Goal: Task Accomplishment & Management: Manage account settings

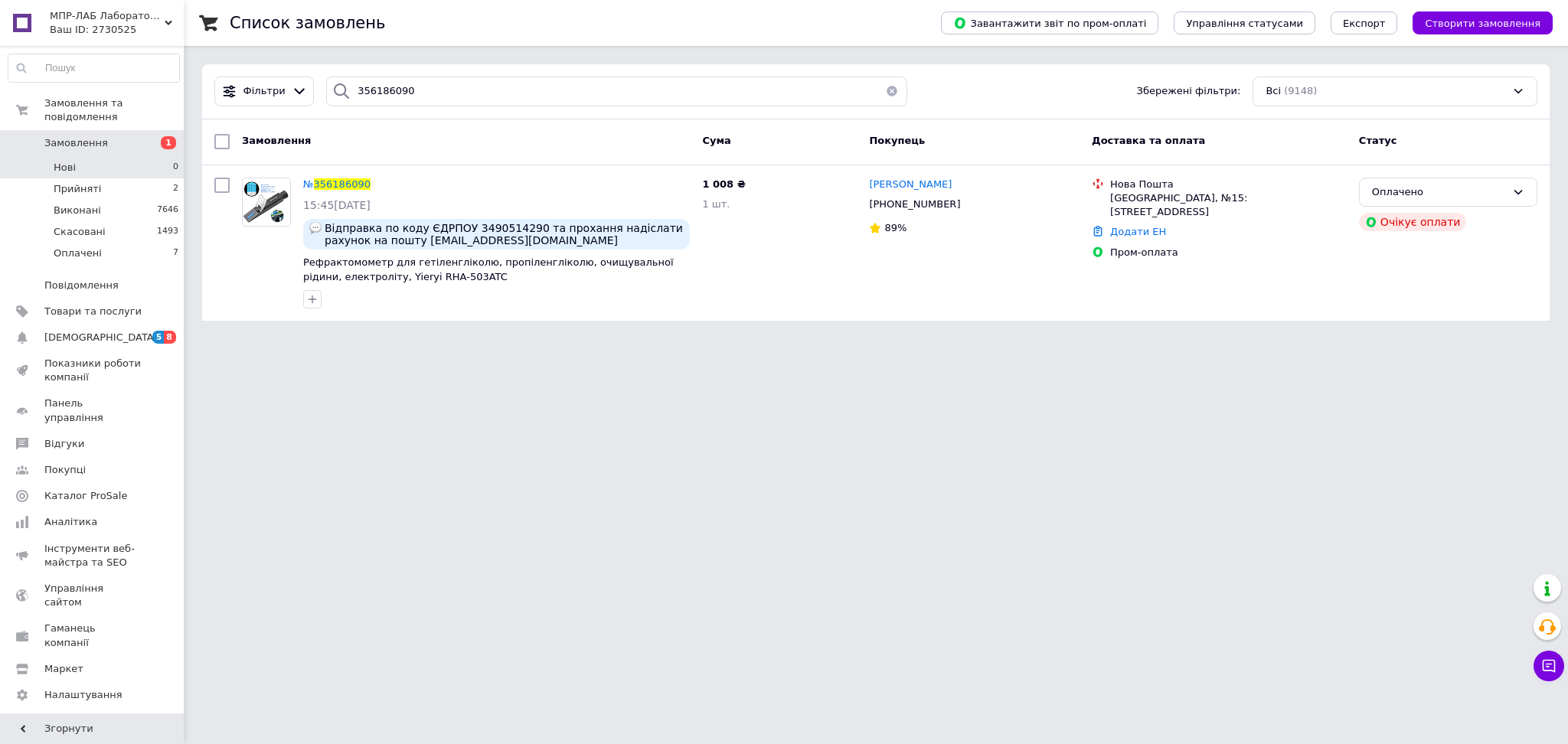
click at [73, 161] on span "Нові" at bounding box center [65, 167] width 22 height 13
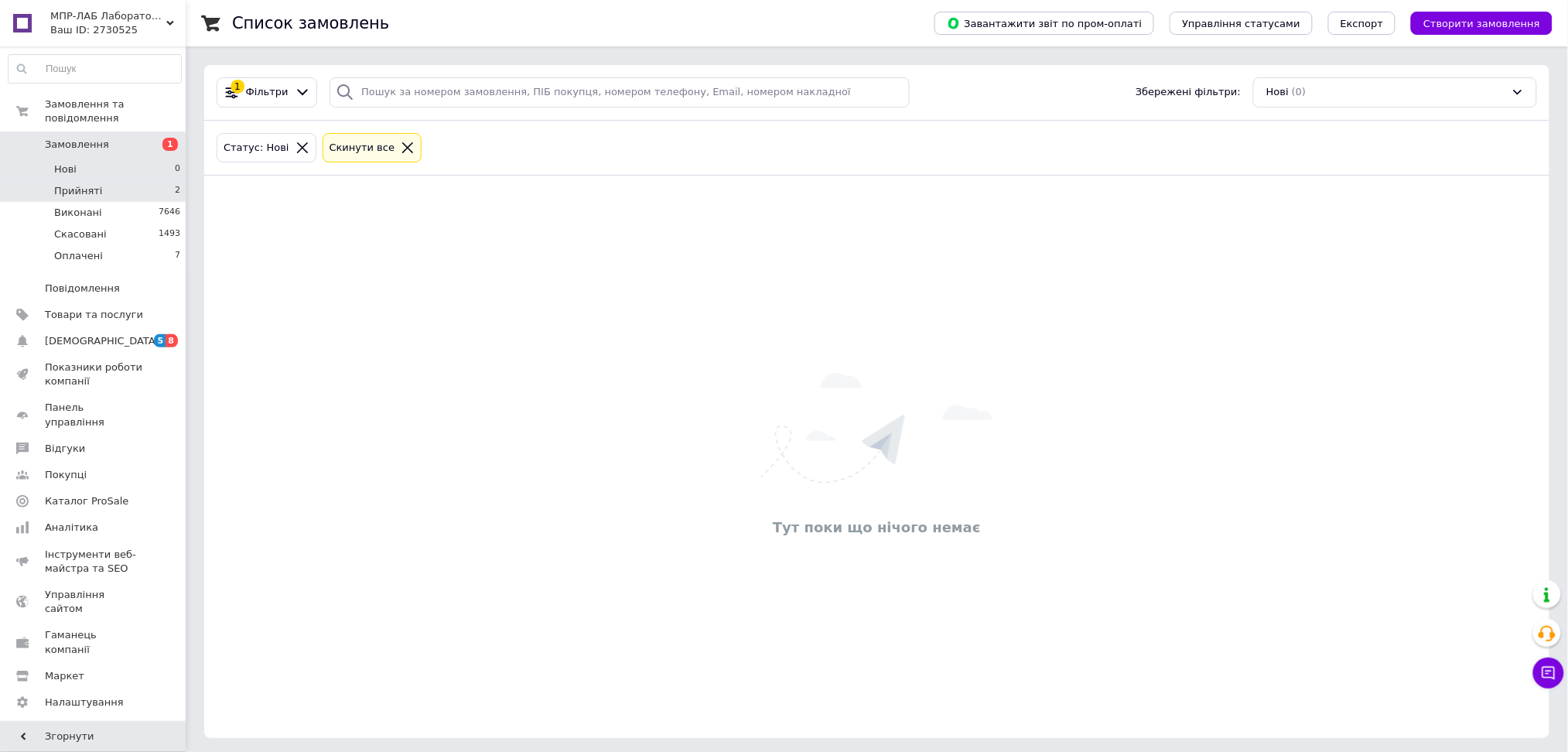
click at [82, 184] on span "Прийняті" at bounding box center [78, 191] width 48 height 14
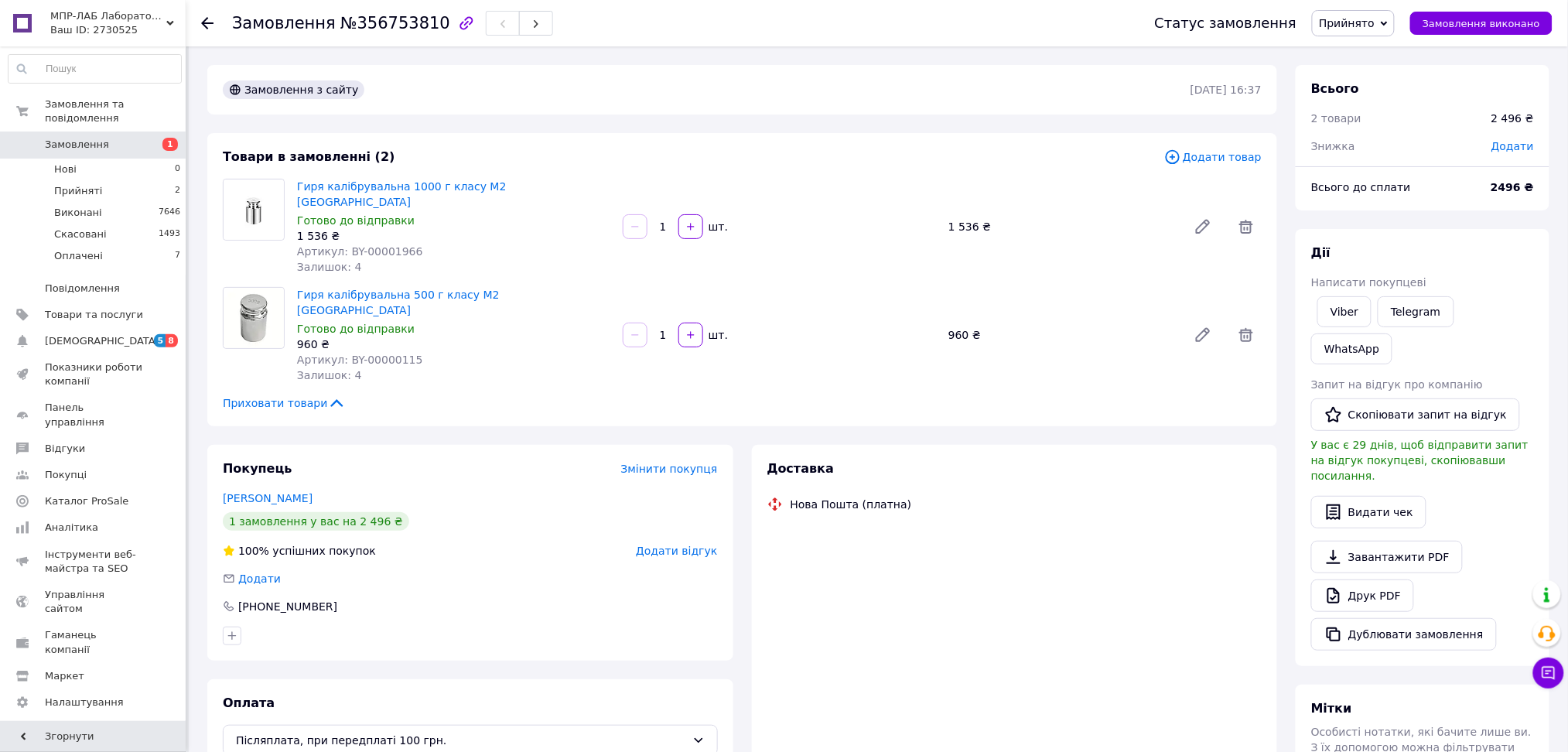
click at [457, 22] on icon "button" at bounding box center [466, 22] width 18 height 18
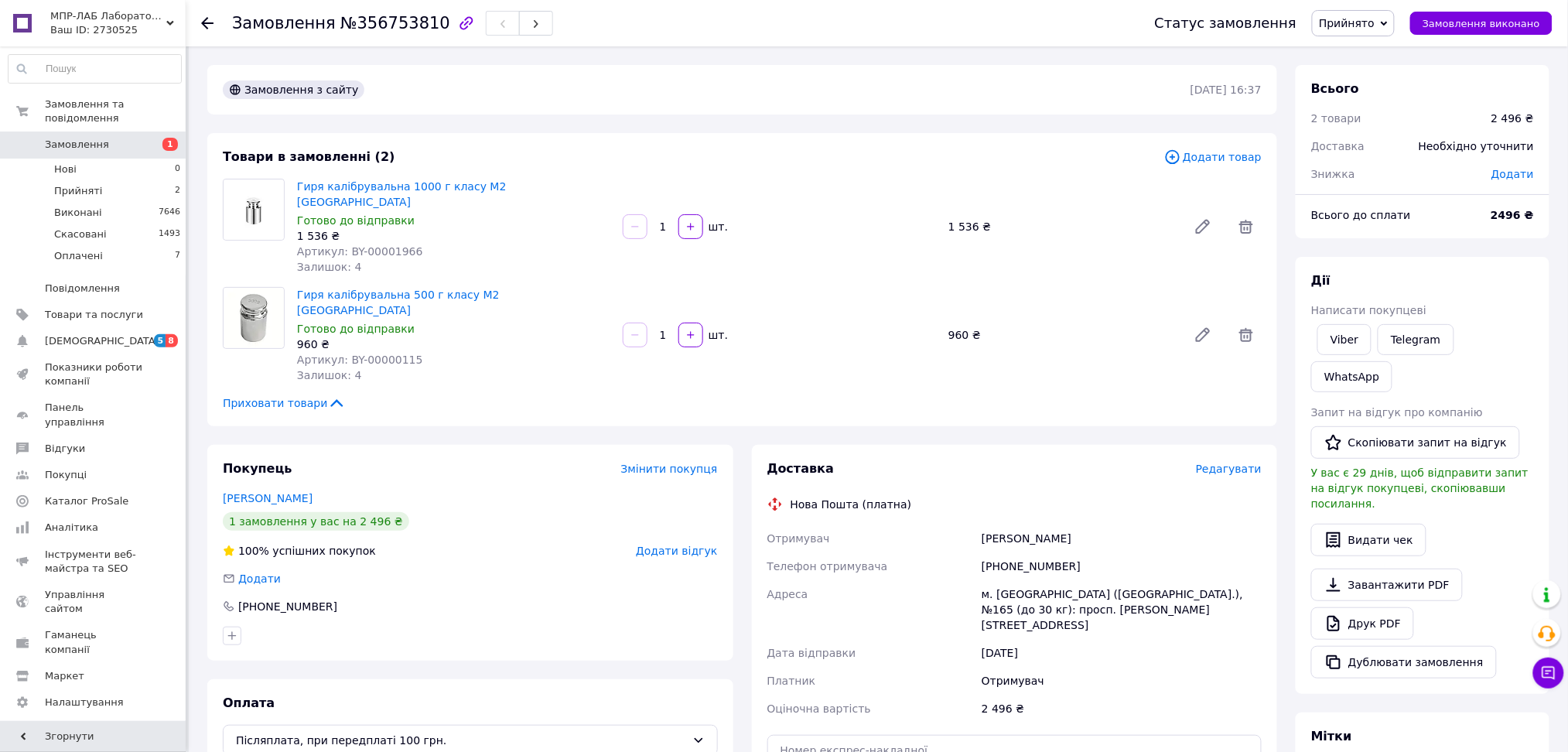
click at [88, 138] on span "Замовлення" at bounding box center [77, 144] width 64 height 14
